Goal: Find specific page/section: Find specific page/section

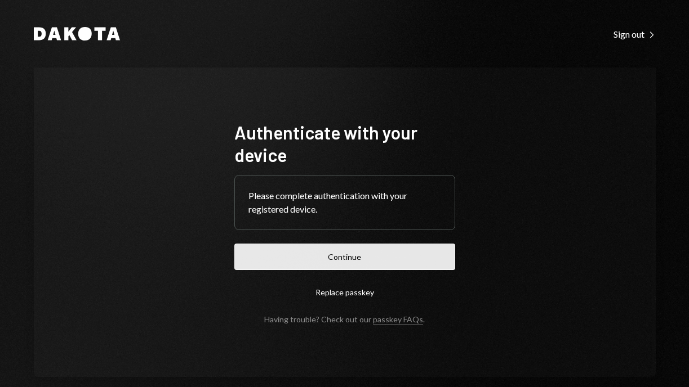
click at [346, 253] on button "Continue" at bounding box center [344, 257] width 221 height 26
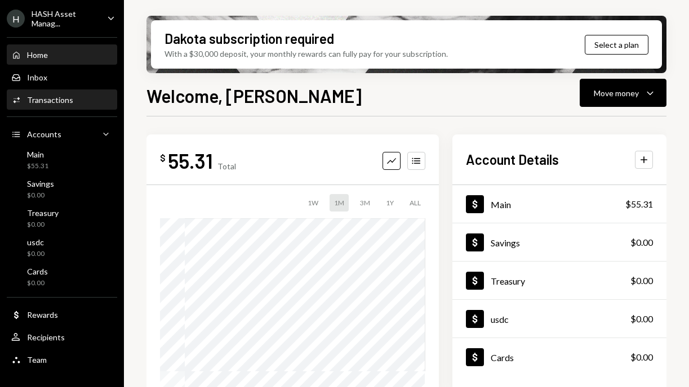
click at [75, 100] on div "Activities Transactions" at bounding box center [61, 100] width 101 height 10
